Goal: Information Seeking & Learning: Learn about a topic

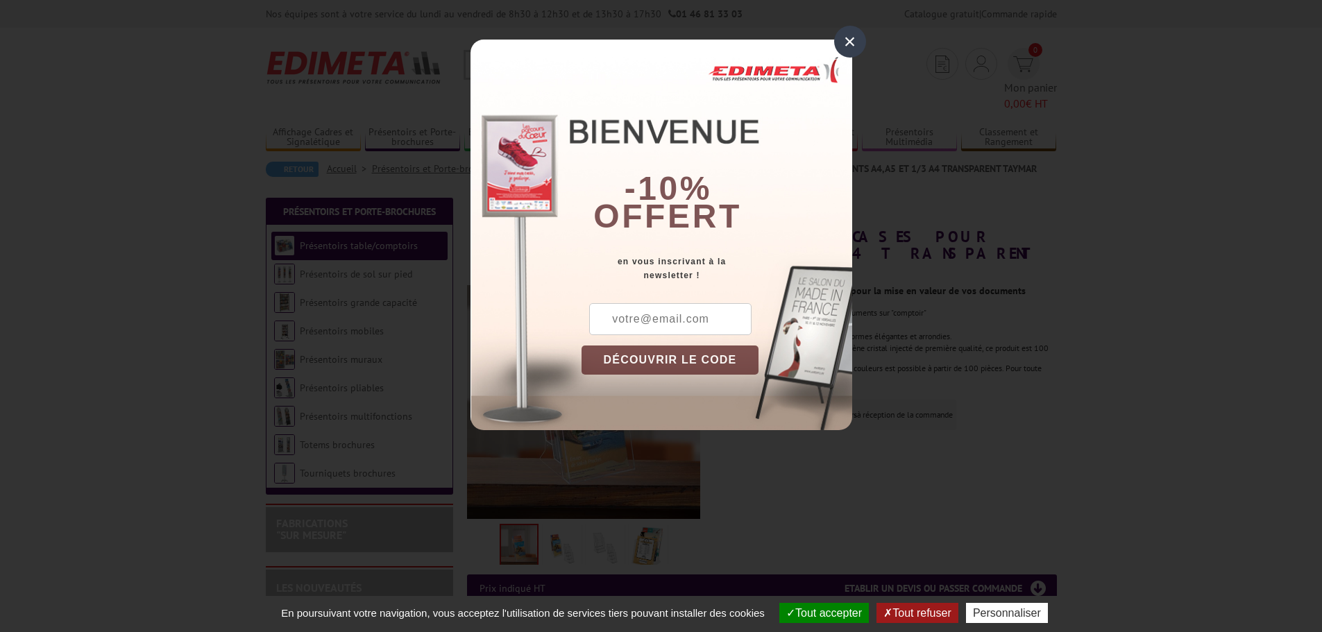
click at [854, 43] on div "×" at bounding box center [850, 42] width 32 height 32
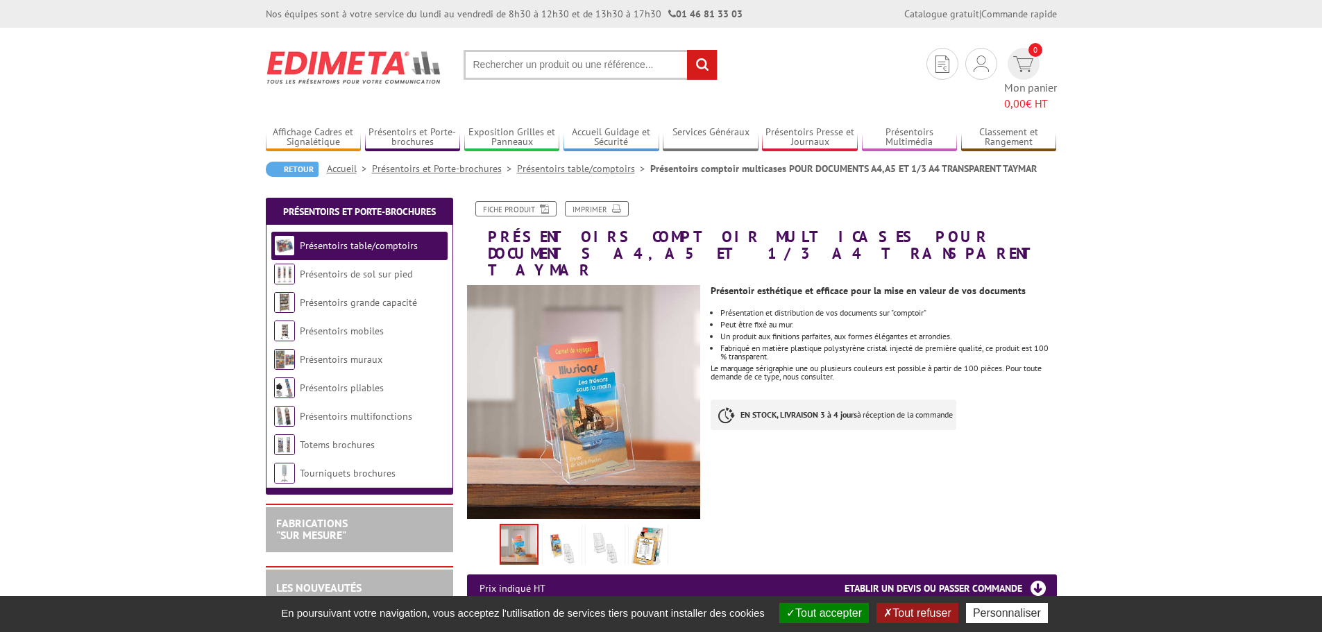
click at [566, 527] on img at bounding box center [562, 548] width 33 height 43
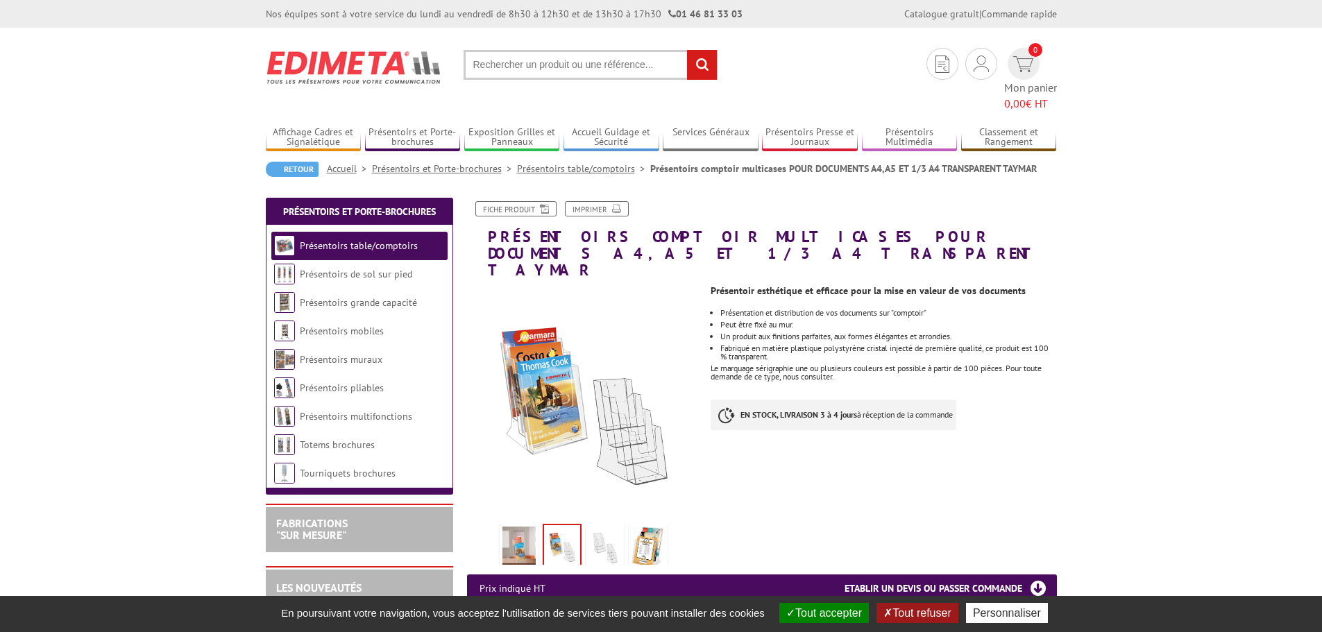
click at [598, 527] on img at bounding box center [605, 548] width 33 height 43
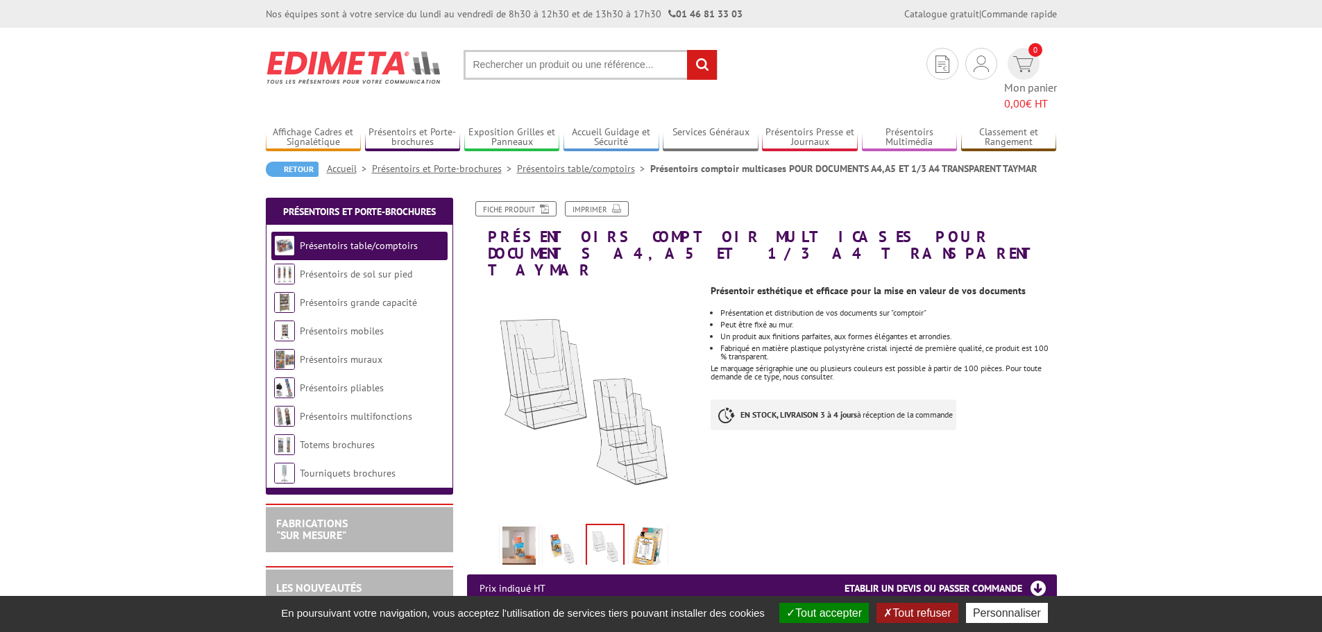
click at [634, 527] on img at bounding box center [648, 548] width 33 height 43
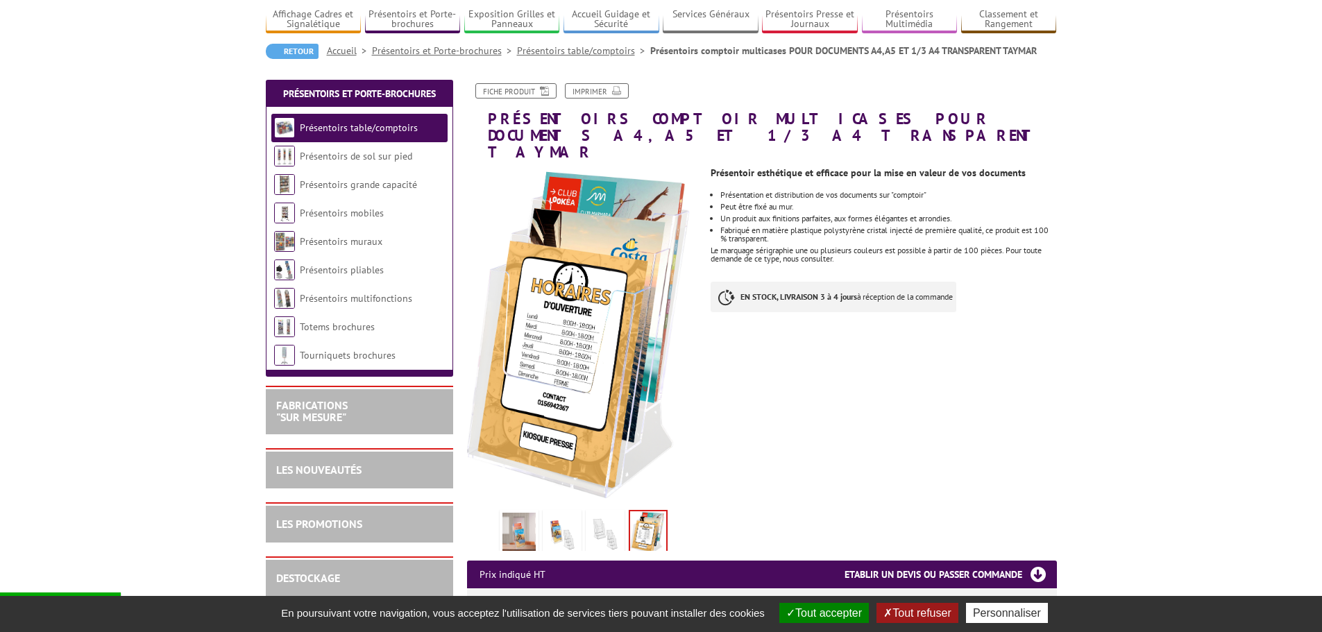
scroll to position [139, 0]
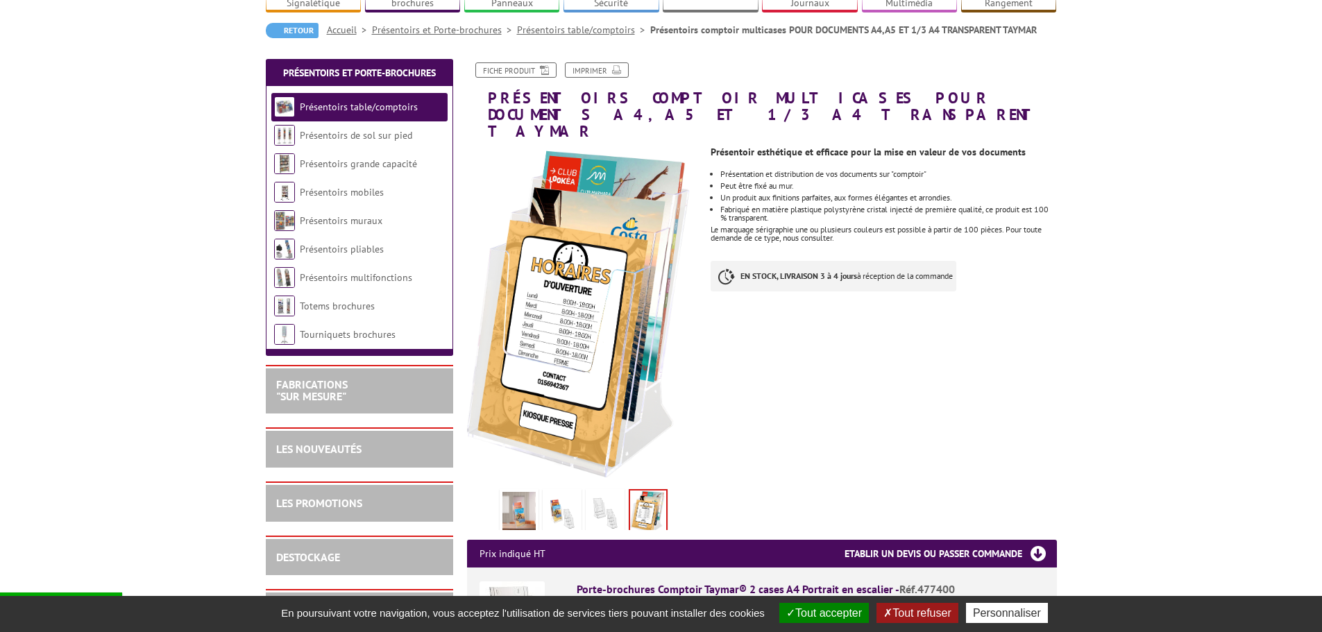
click at [605, 492] on img at bounding box center [605, 513] width 33 height 43
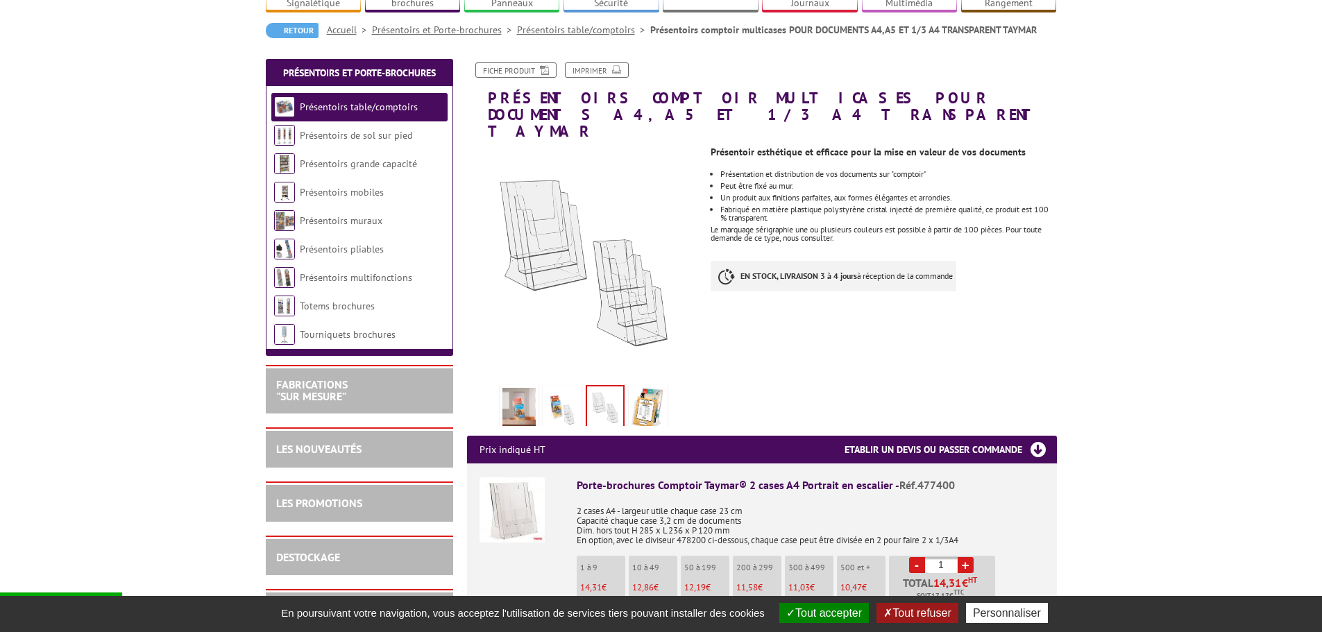
click at [548, 388] on img at bounding box center [562, 409] width 33 height 43
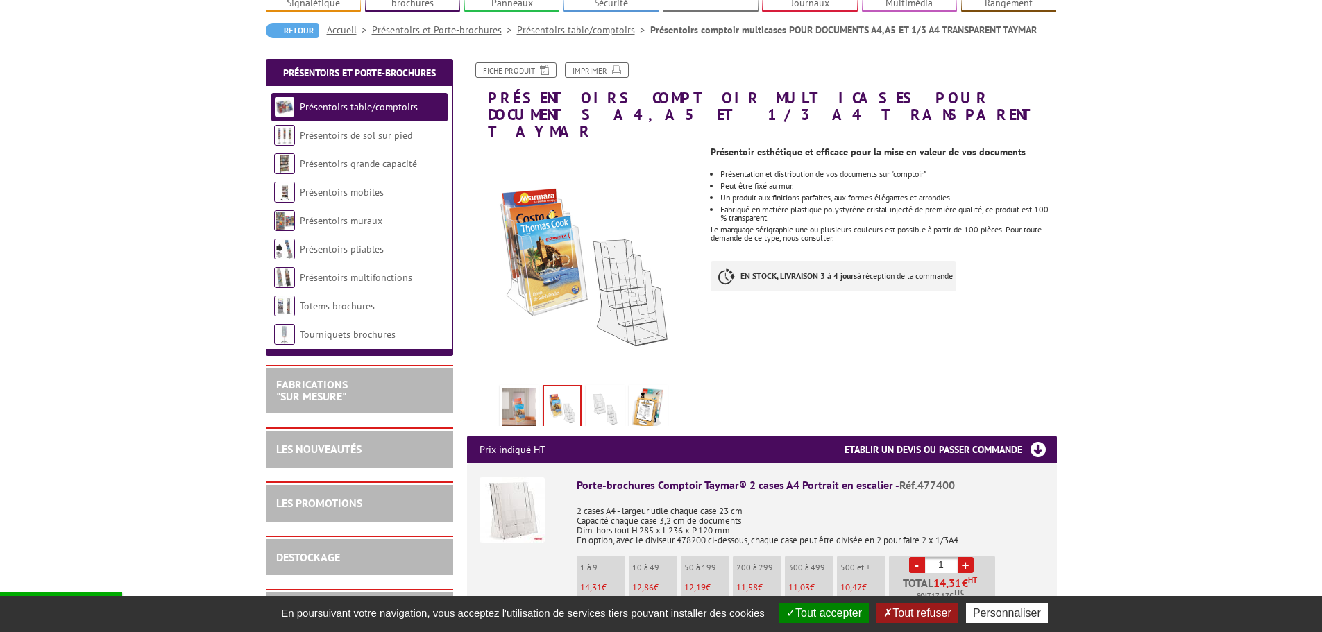
click at [501, 385] on link at bounding box center [519, 409] width 39 height 49
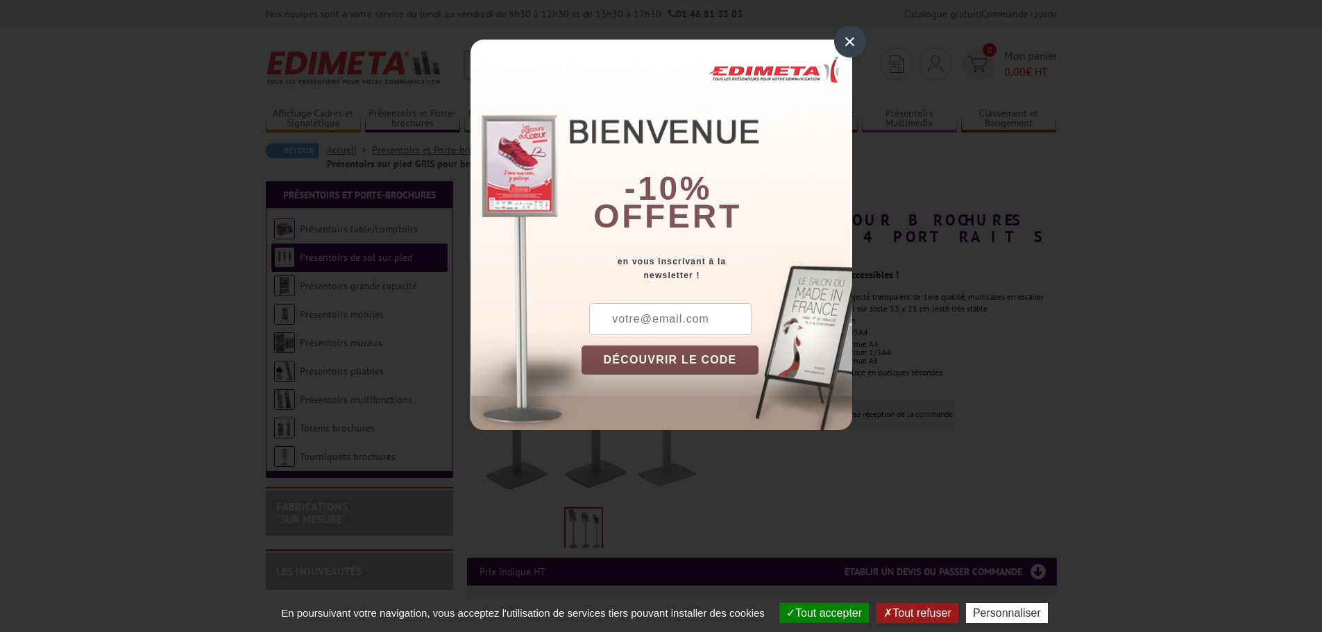
click at [850, 34] on div "×" at bounding box center [850, 42] width 32 height 32
